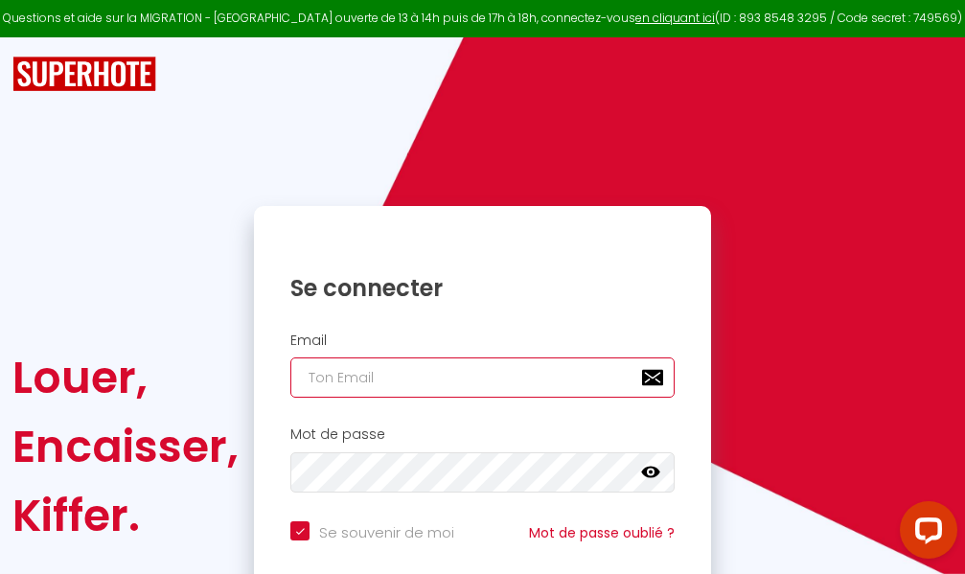
click at [465, 371] on input "email" at bounding box center [483, 378] width 384 height 40
type input "m"
checkbox input "true"
type input "ma"
checkbox input "true"
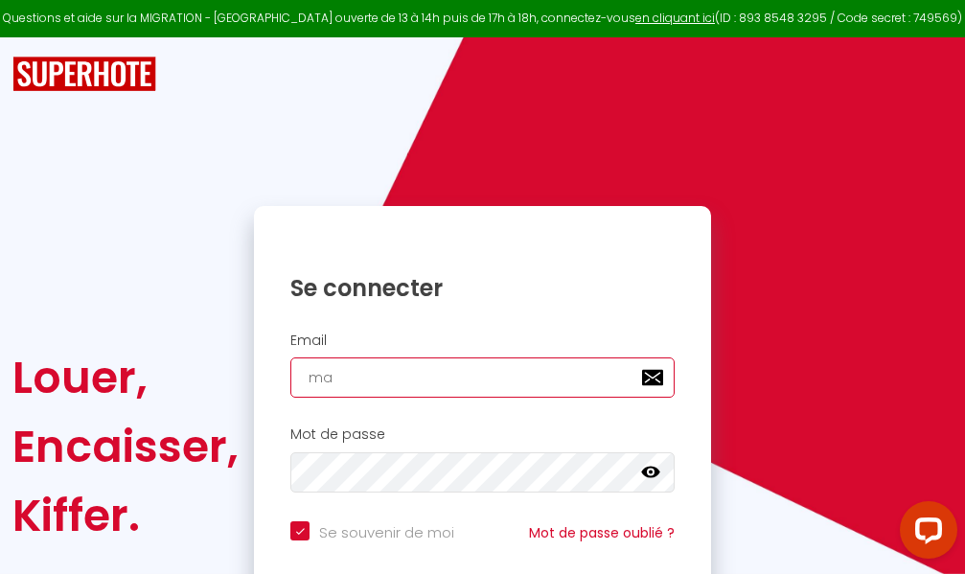
type input "mar"
checkbox input "true"
type input "marc"
checkbox input "true"
type input "marcd"
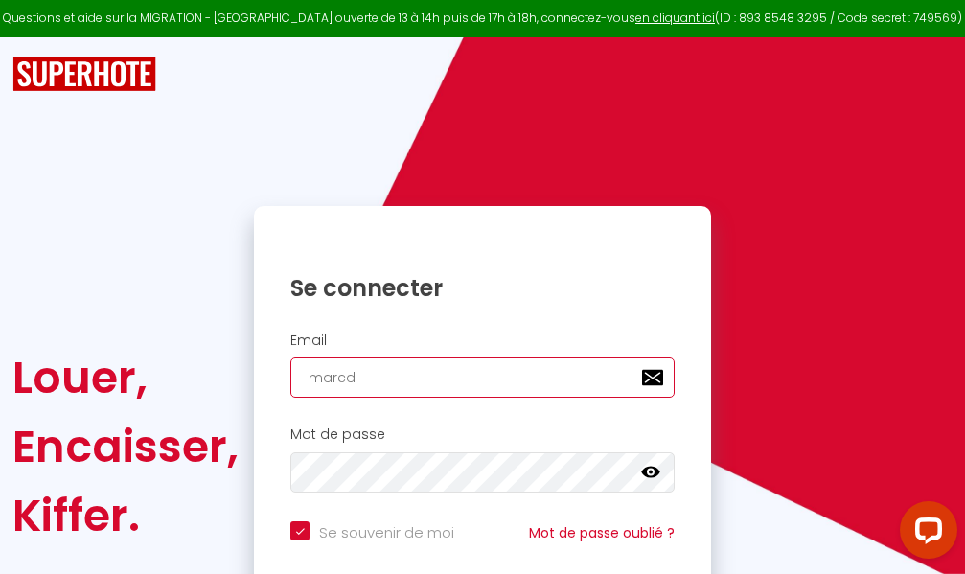
checkbox input "true"
type input "marcdp"
checkbox input "true"
type input "marcdpo"
checkbox input "true"
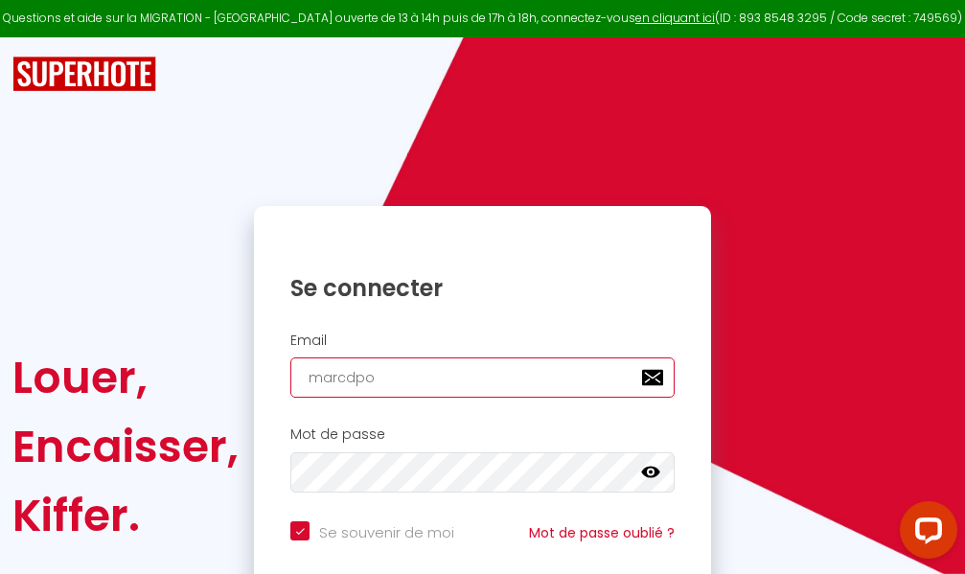
type input "marcdpoz"
checkbox input "true"
type input "marcdpoz."
checkbox input "true"
type input "marcdpoz.l"
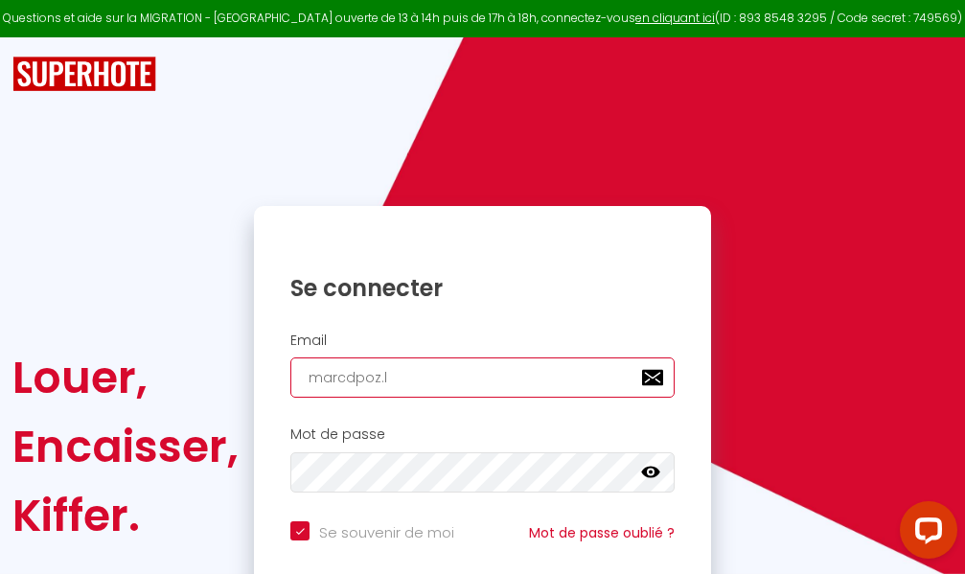
checkbox input "true"
type input "marcdpoz.lo"
checkbox input "true"
type input "marcdpoz.loc"
checkbox input "true"
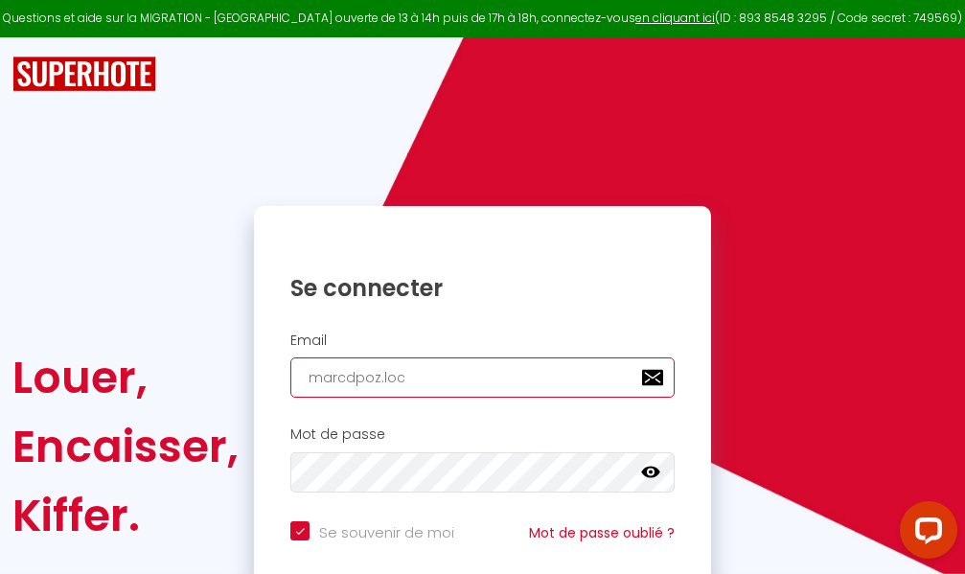
type input "marcdpoz.loca"
checkbox input "true"
type input "marcdpoz.locat"
checkbox input "true"
type input "marcdpoz.locati"
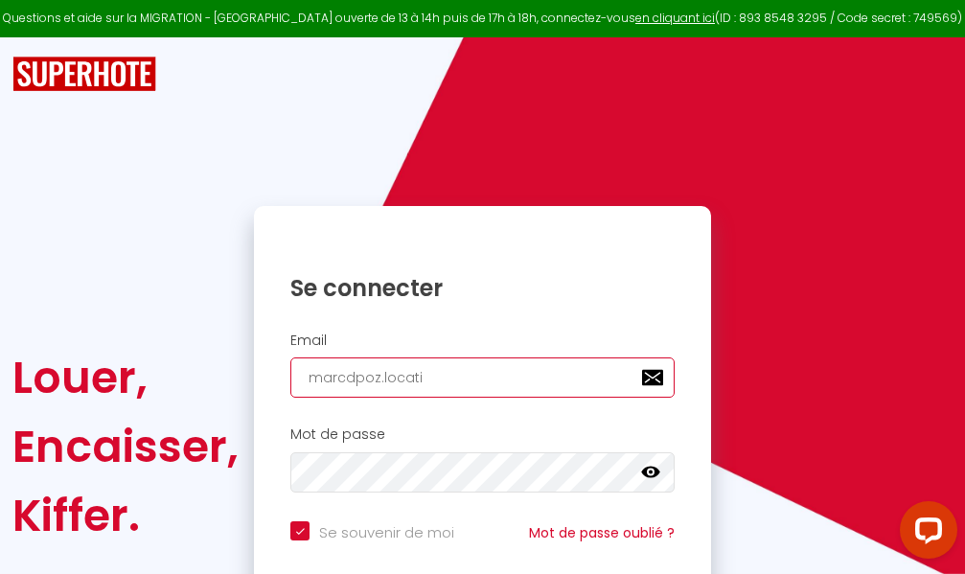
checkbox input "true"
type input "marcdpoz.locatio"
checkbox input "true"
type input "marcdpoz.location"
checkbox input "true"
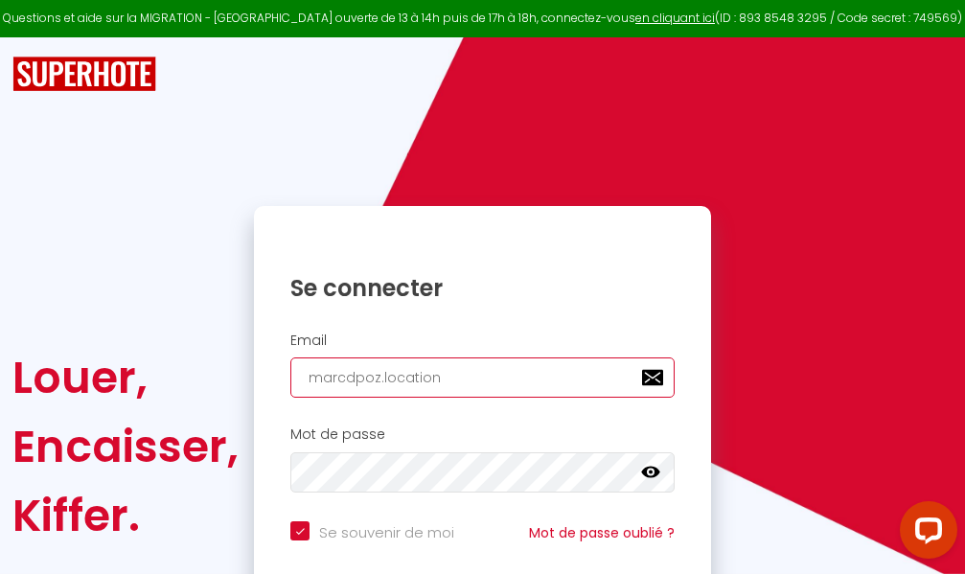
type input "marcdpoz.location@"
checkbox input "true"
type input "marcdpoz.location@g"
checkbox input "true"
type input "marcdpoz.location@gm"
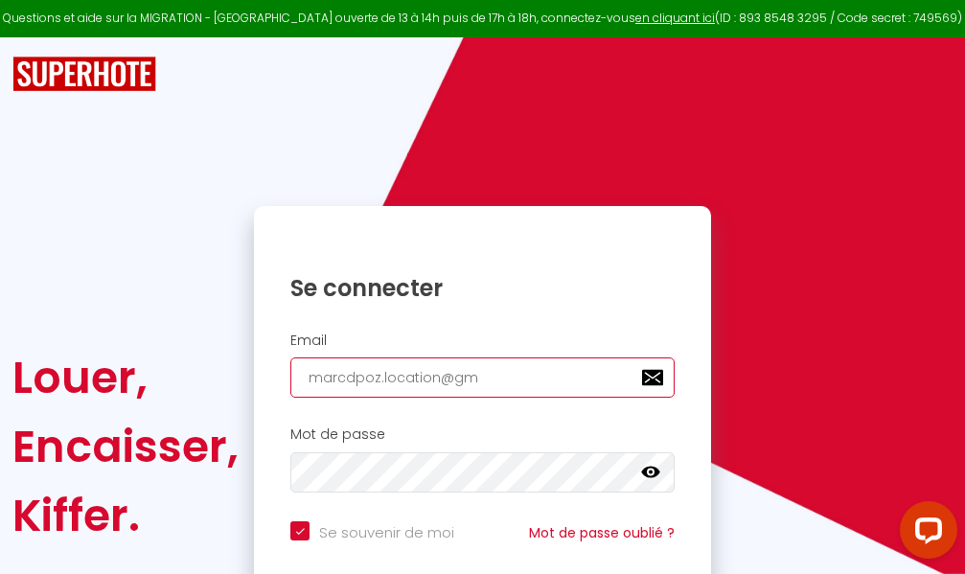
checkbox input "true"
type input "marcdpoz.location@gma"
checkbox input "true"
type input "marcdpoz.location@gmai"
checkbox input "true"
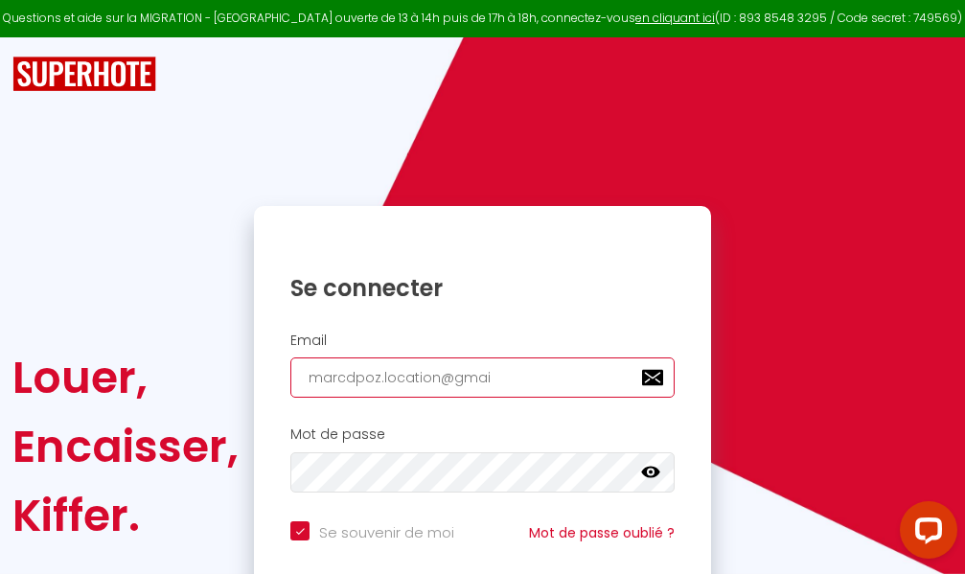
type input "[EMAIL_ADDRESS]"
checkbox input "true"
type input "[EMAIL_ADDRESS]."
checkbox input "true"
type input "marcdpoz.location@gmail.c"
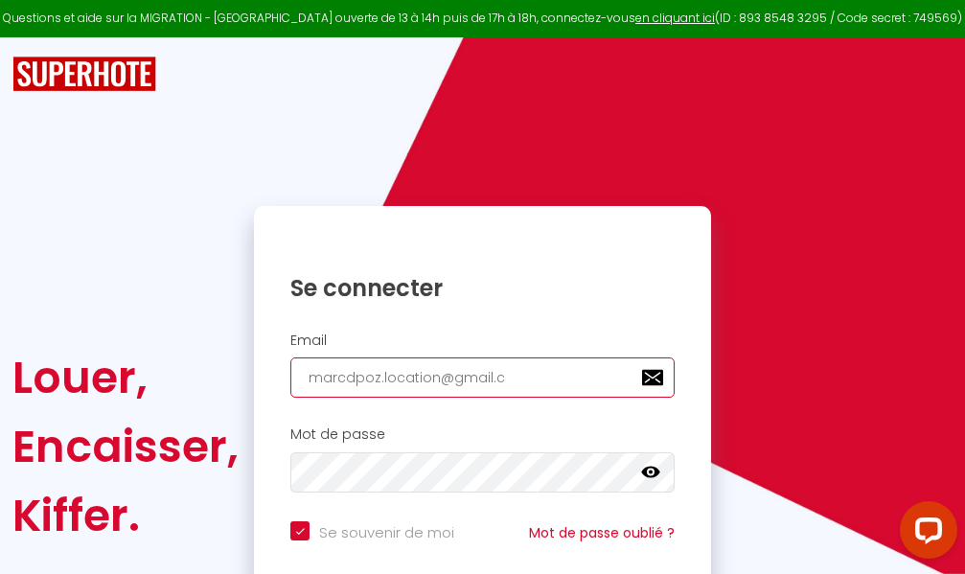
checkbox input "true"
type input "[EMAIL_ADDRESS][DOMAIN_NAME]"
checkbox input "true"
type input "[EMAIL_ADDRESS][DOMAIN_NAME]"
checkbox input "true"
